Goal: Task Accomplishment & Management: Complete application form

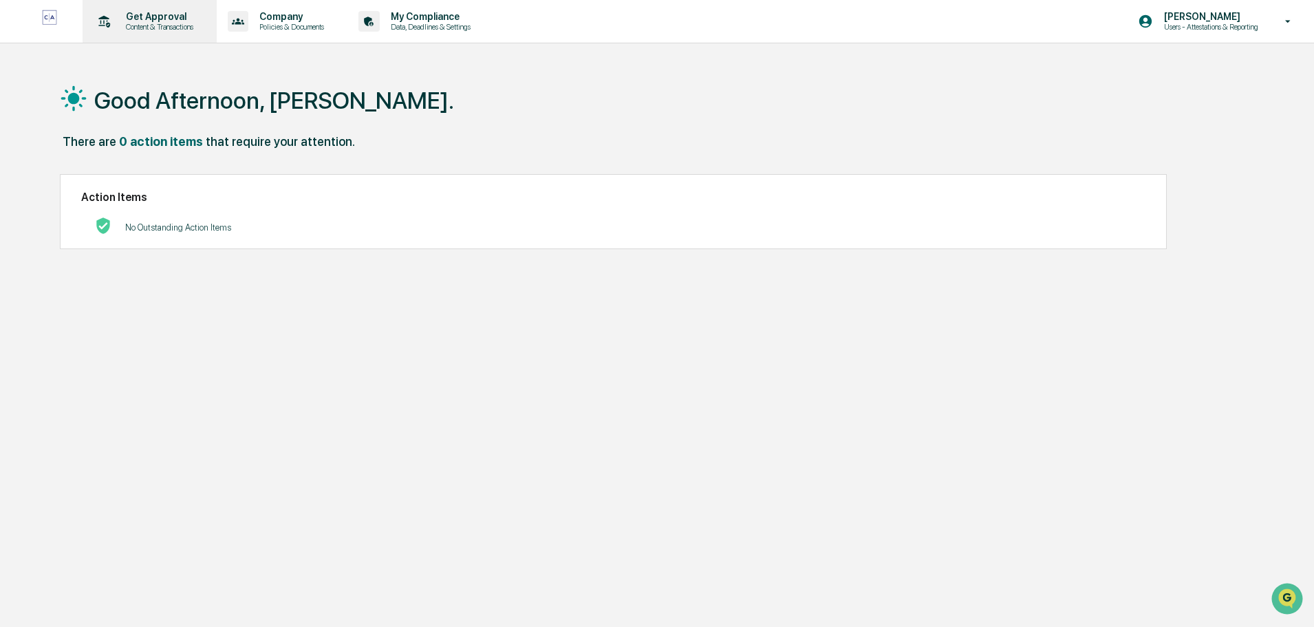
click at [154, 17] on p "Get Approval" at bounding box center [157, 16] width 85 height 11
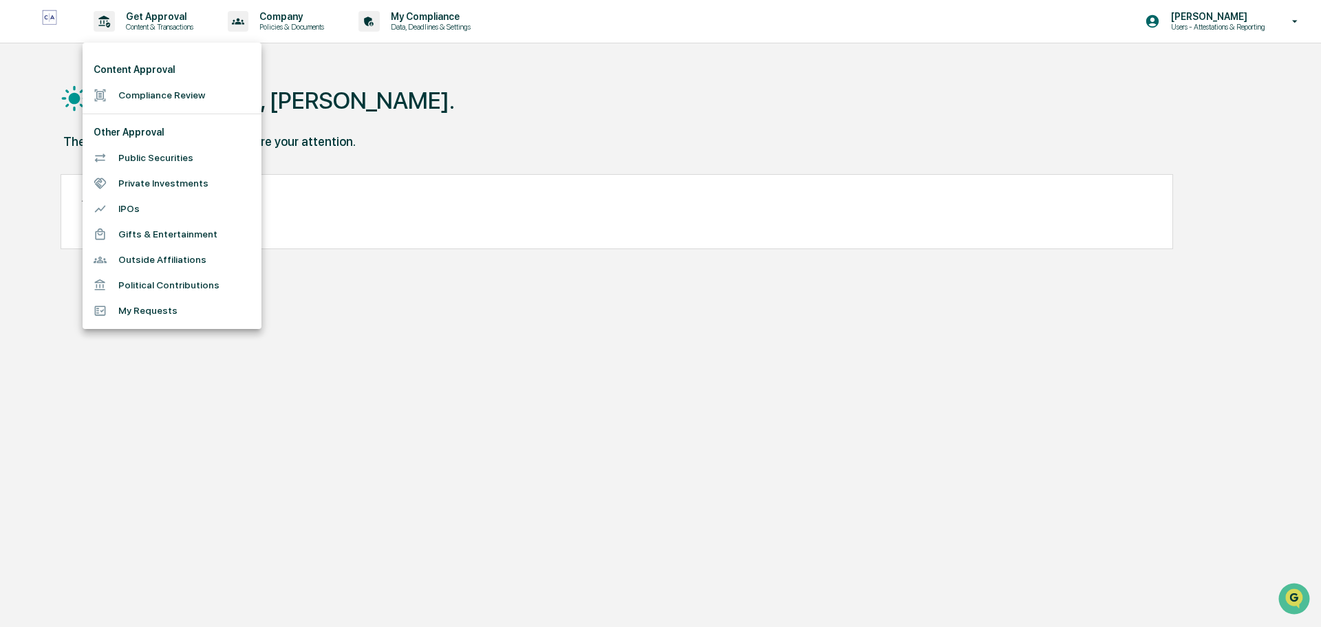
click at [184, 160] on li "Public Securities" at bounding box center [172, 157] width 179 height 25
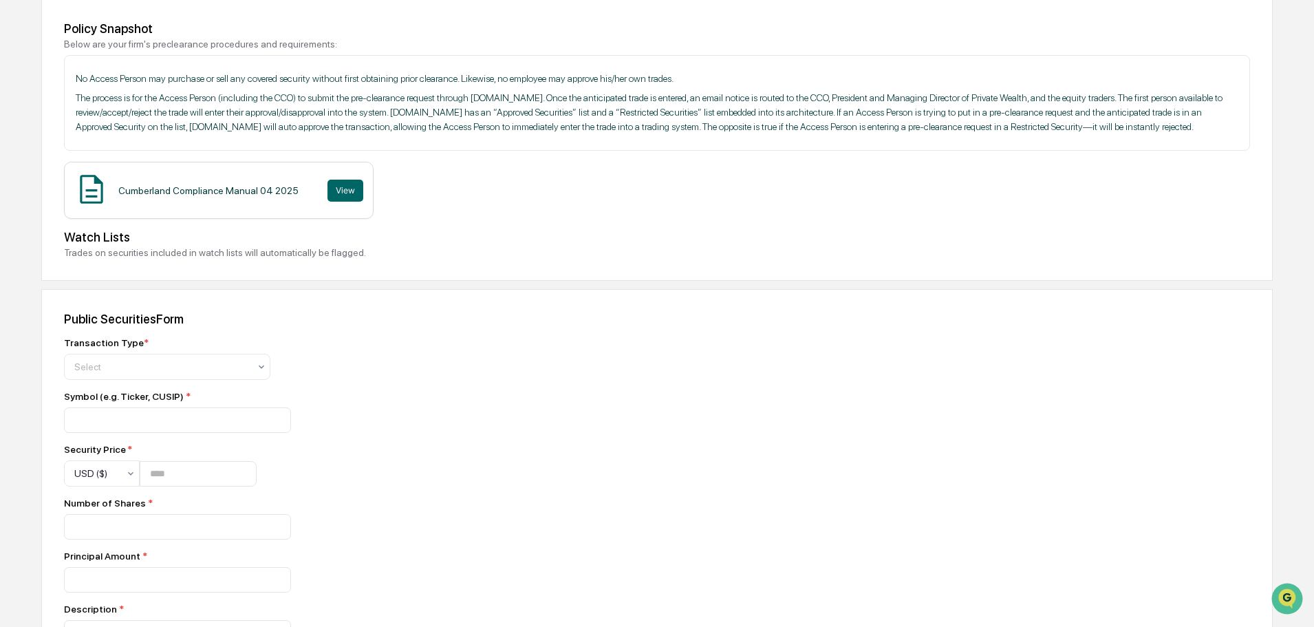
scroll to position [206, 0]
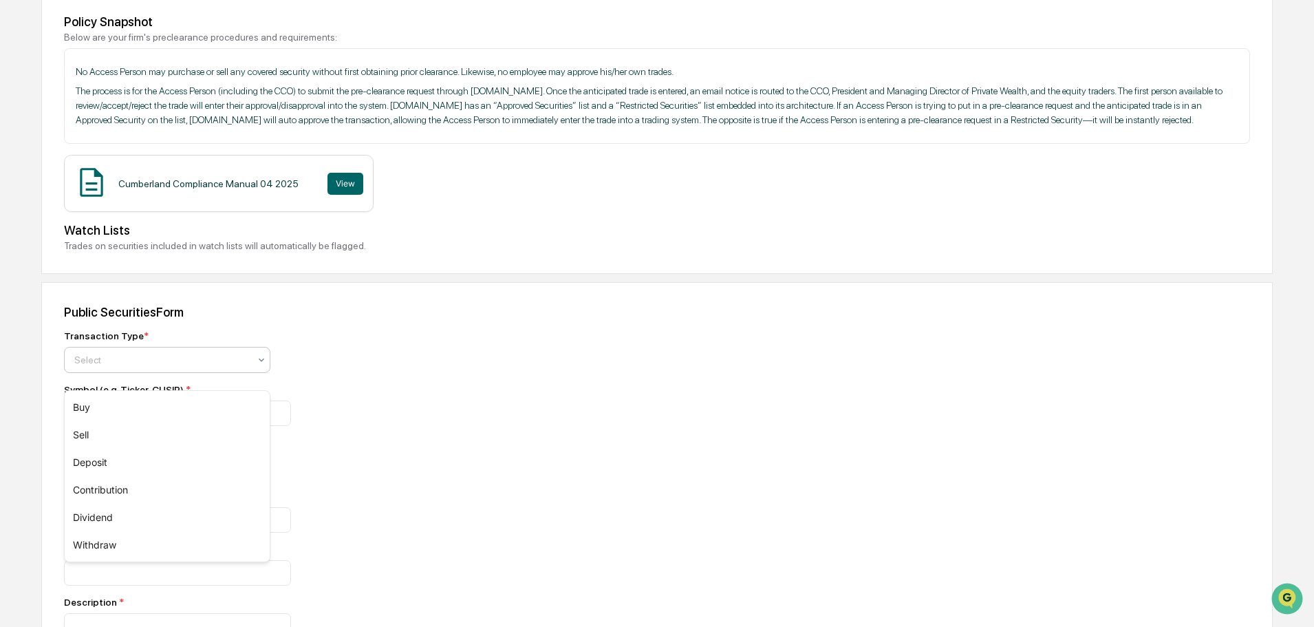
click at [163, 367] on div at bounding box center [161, 360] width 175 height 14
click at [127, 412] on div "Buy" at bounding box center [167, 408] width 205 height 28
click at [144, 426] on input at bounding box center [177, 412] width 227 height 25
type input "***"
click at [184, 480] on input "number" at bounding box center [198, 466] width 117 height 25
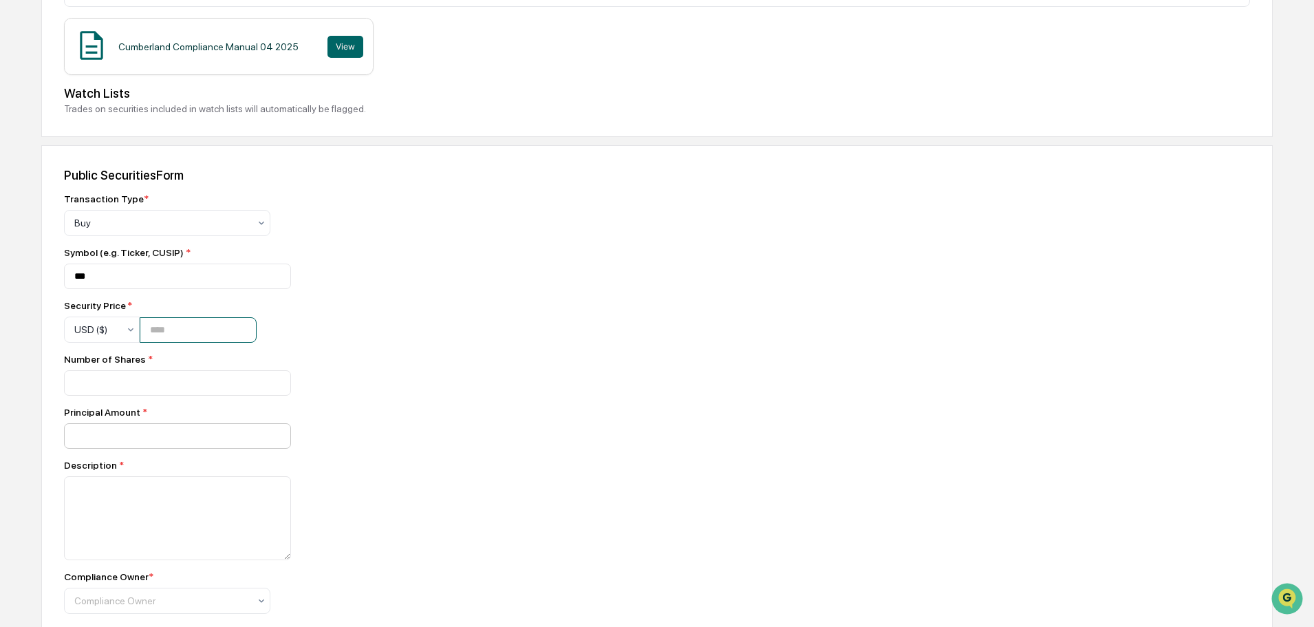
scroll to position [344, 0]
type input "*"
click at [176, 392] on input "number" at bounding box center [177, 382] width 227 height 25
click at [169, 340] on input "*" at bounding box center [198, 329] width 117 height 25
type input "*****"
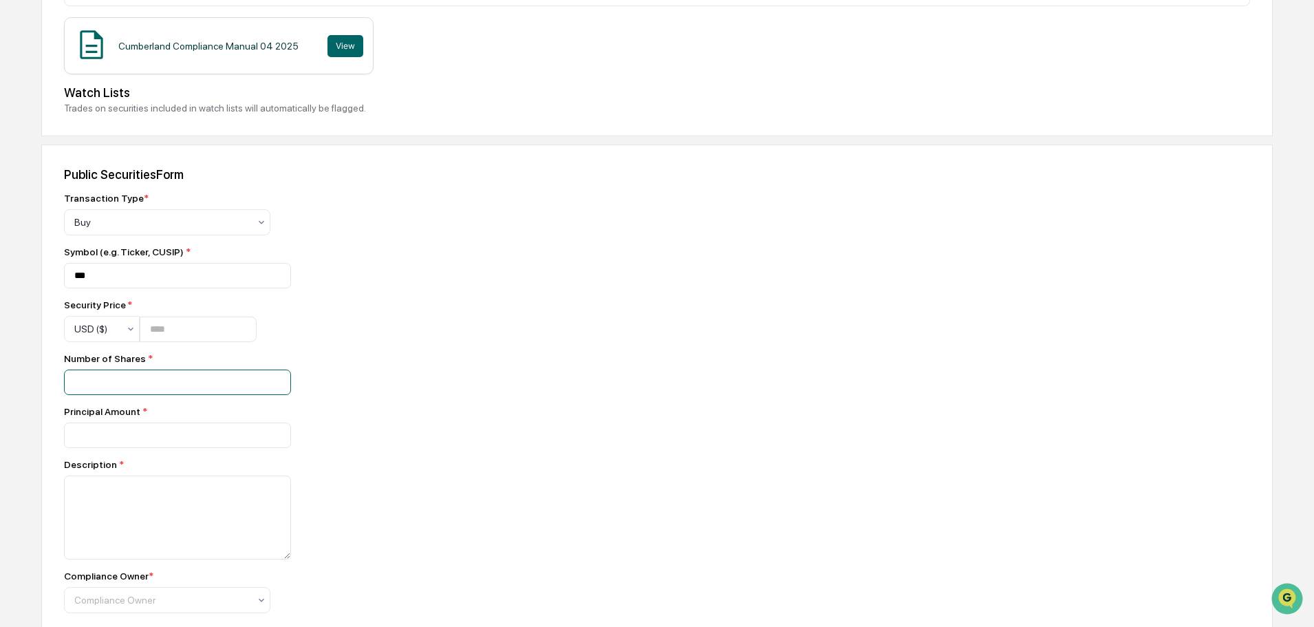
click at [178, 395] on input "number" at bounding box center [177, 382] width 227 height 25
type input "***"
click at [153, 395] on input "number" at bounding box center [177, 382] width 227 height 25
click at [104, 395] on input "number" at bounding box center [177, 382] width 227 height 25
type input "******"
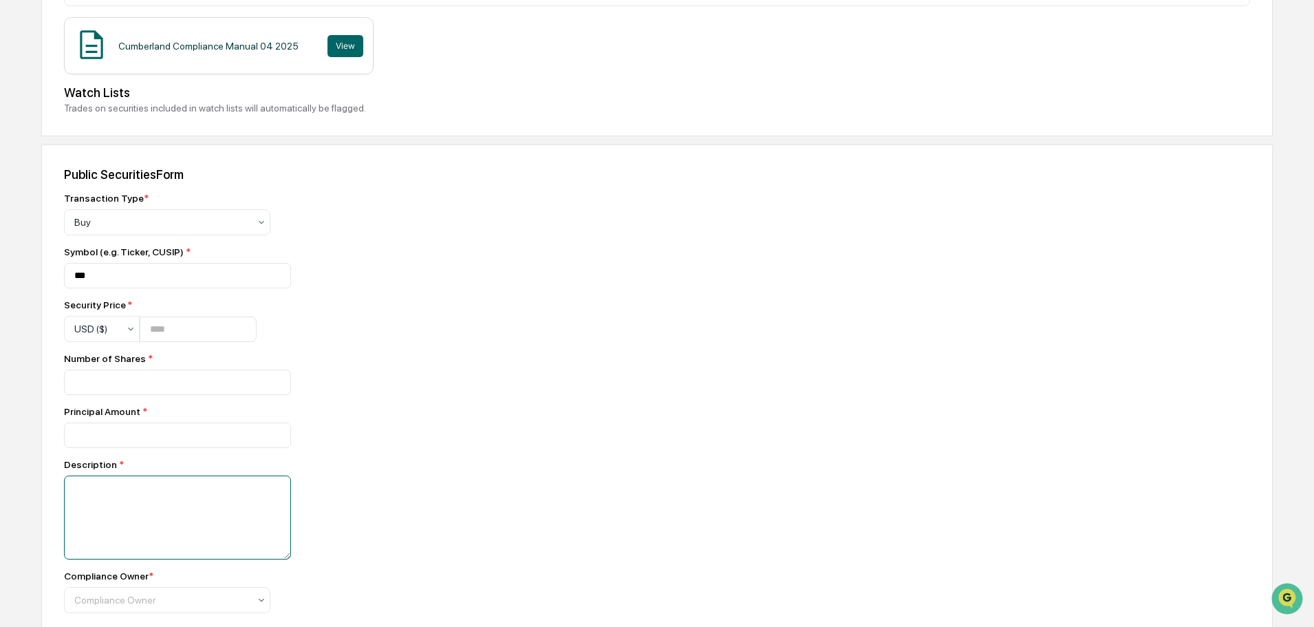
click at [195, 522] on textarea at bounding box center [177, 517] width 227 height 84
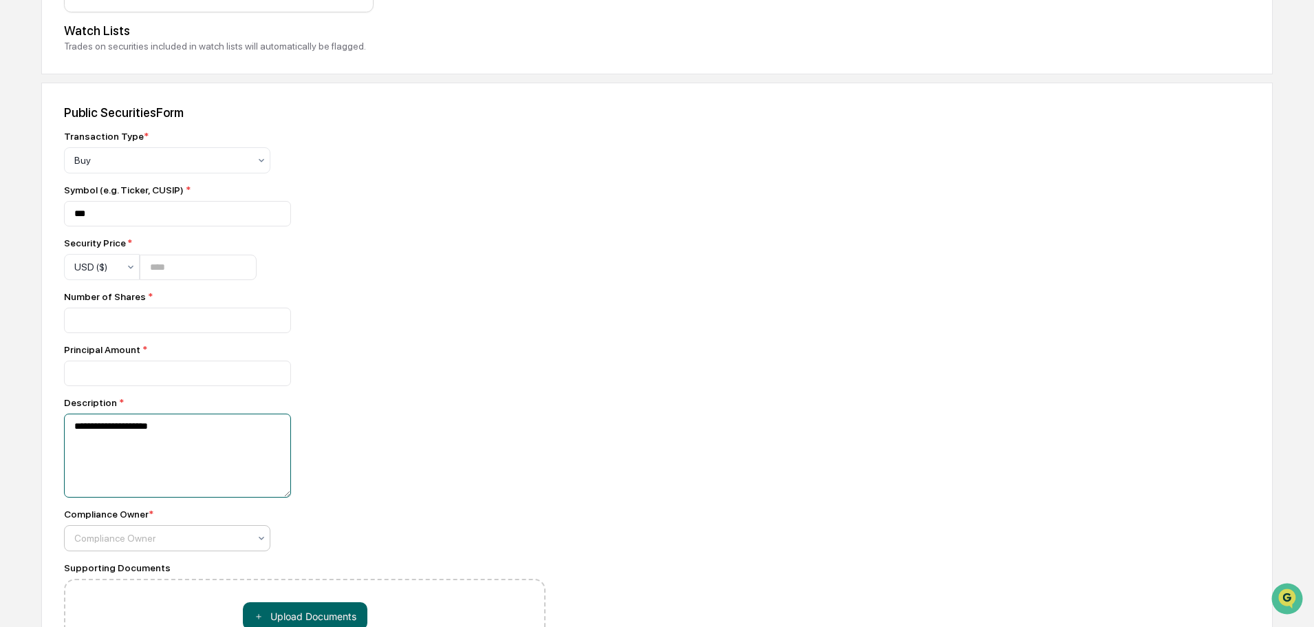
scroll to position [482, 0]
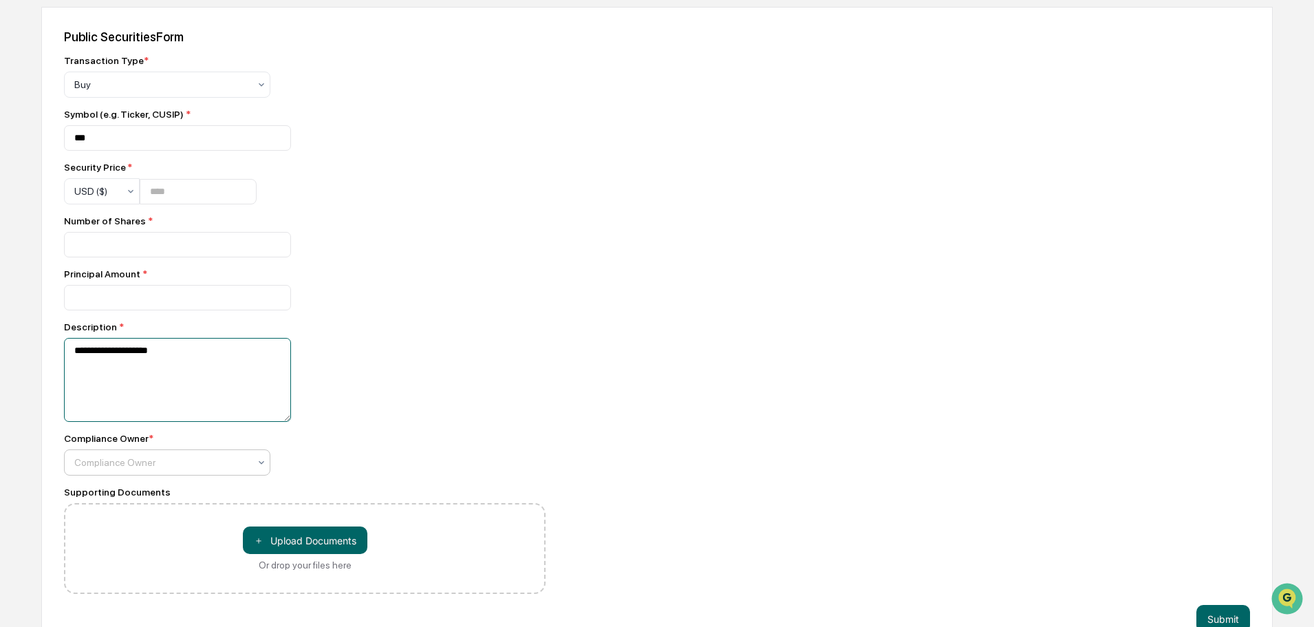
type textarea "**********"
click at [202, 469] on div at bounding box center [161, 463] width 175 height 14
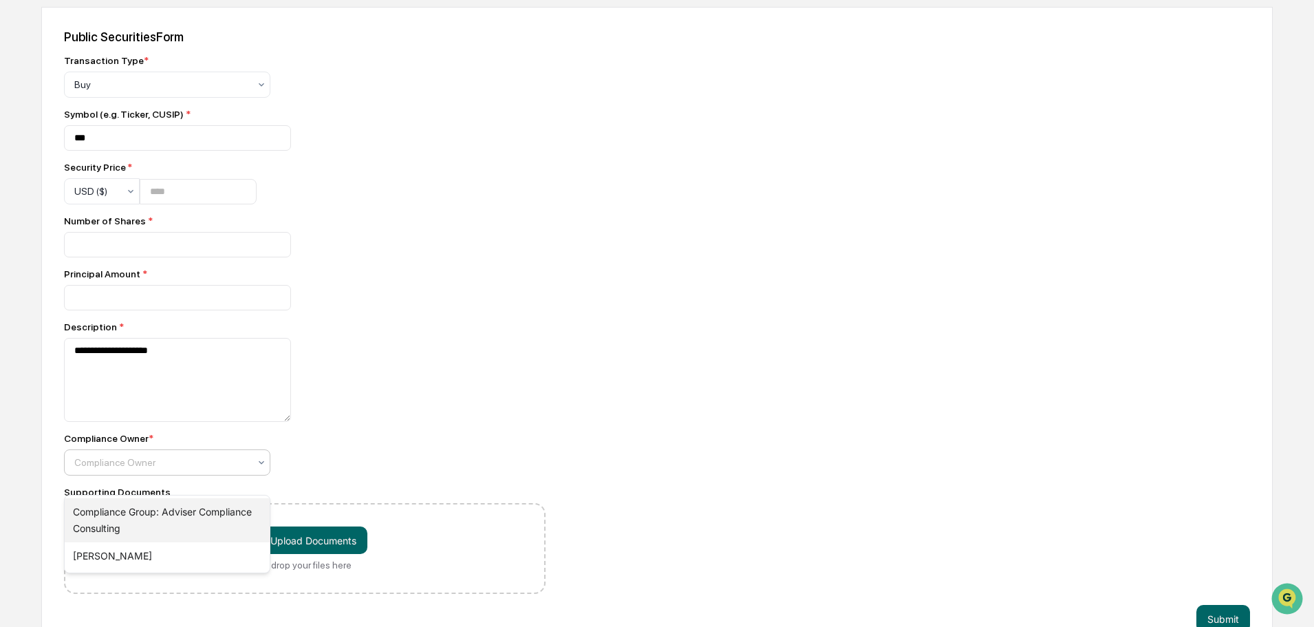
click at [174, 512] on div "Compliance Group: Adviser Compliance Consulting" at bounding box center [167, 520] width 205 height 44
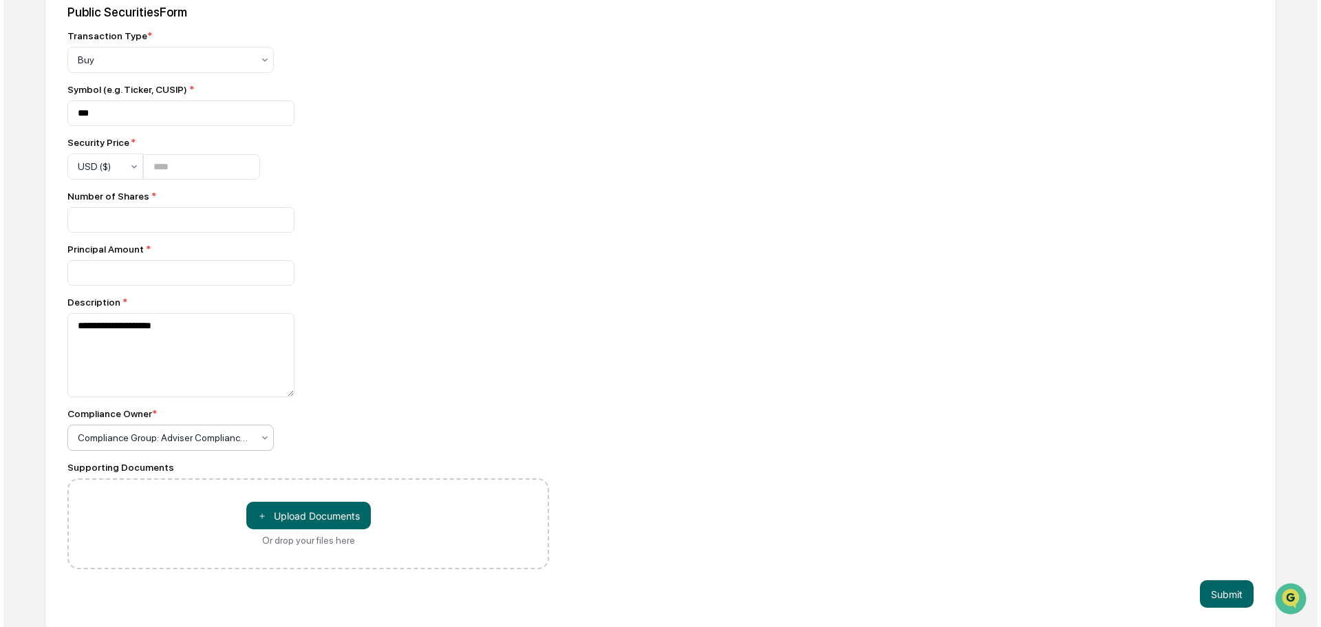
scroll to position [526, 0]
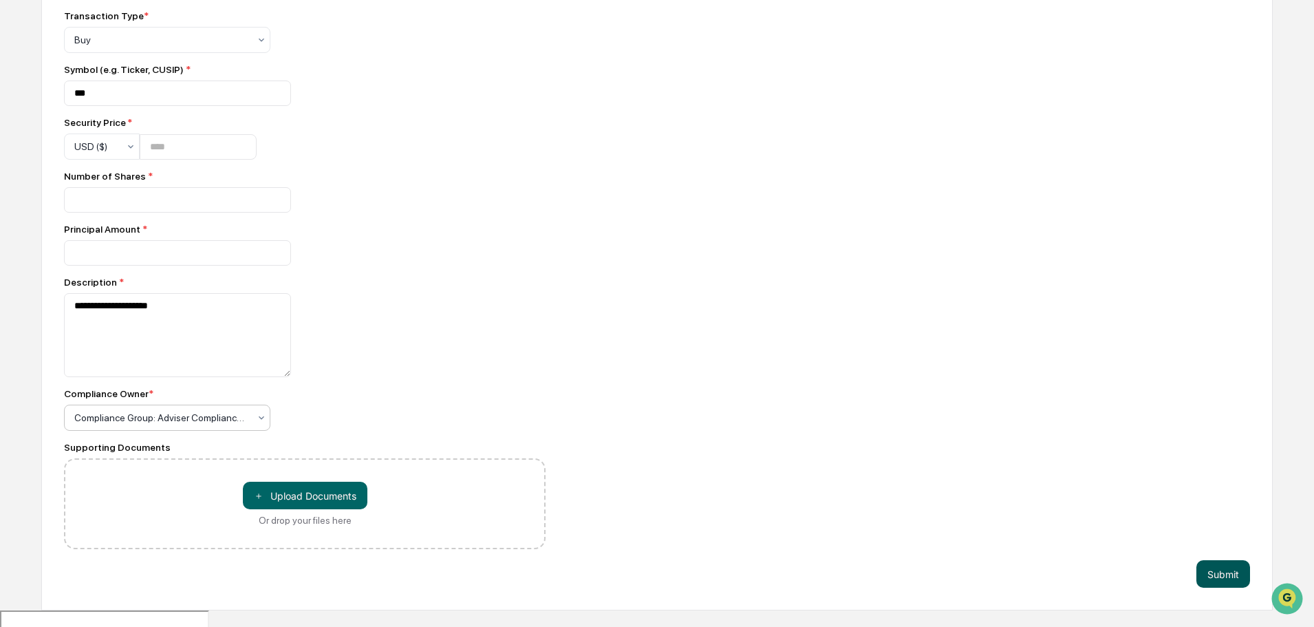
click at [1235, 588] on button "Submit" at bounding box center [1224, 574] width 54 height 28
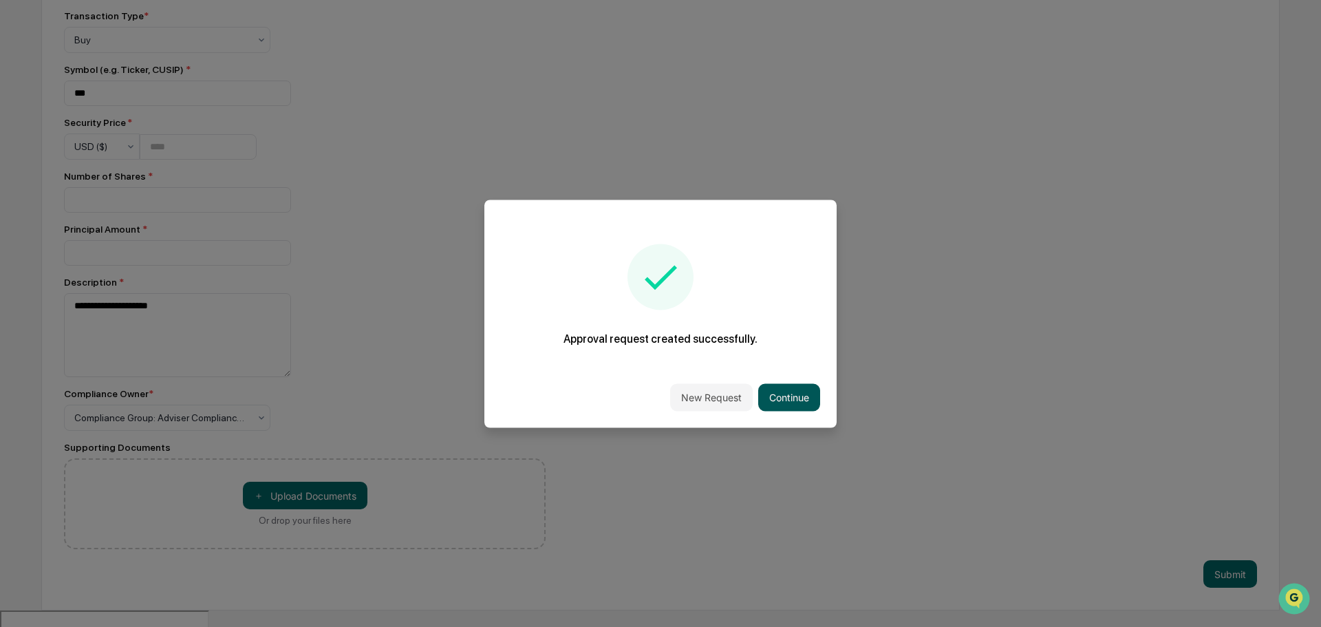
click at [785, 396] on button "Continue" at bounding box center [789, 397] width 62 height 28
